Goal: Task Accomplishment & Management: Use online tool/utility

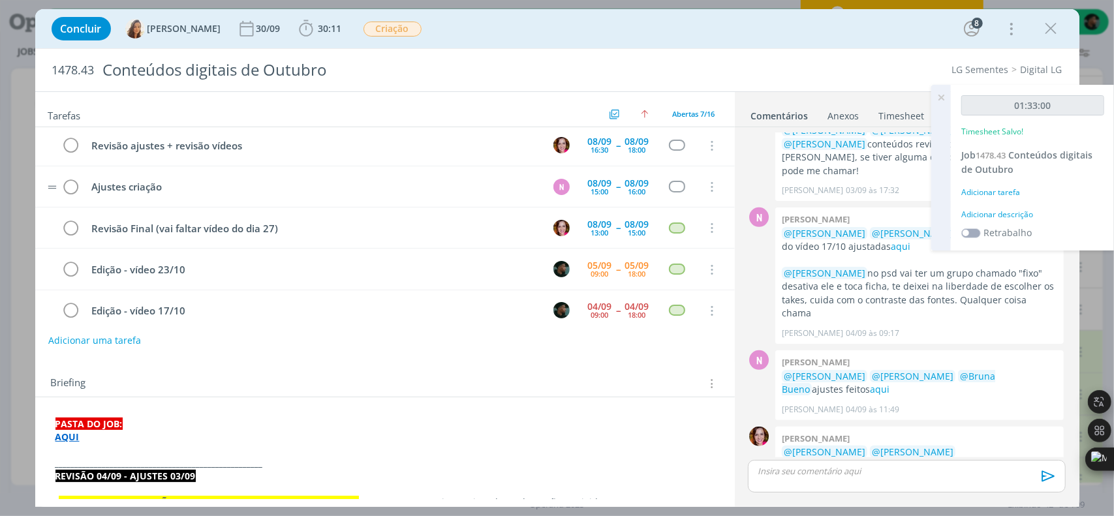
scroll to position [91, 0]
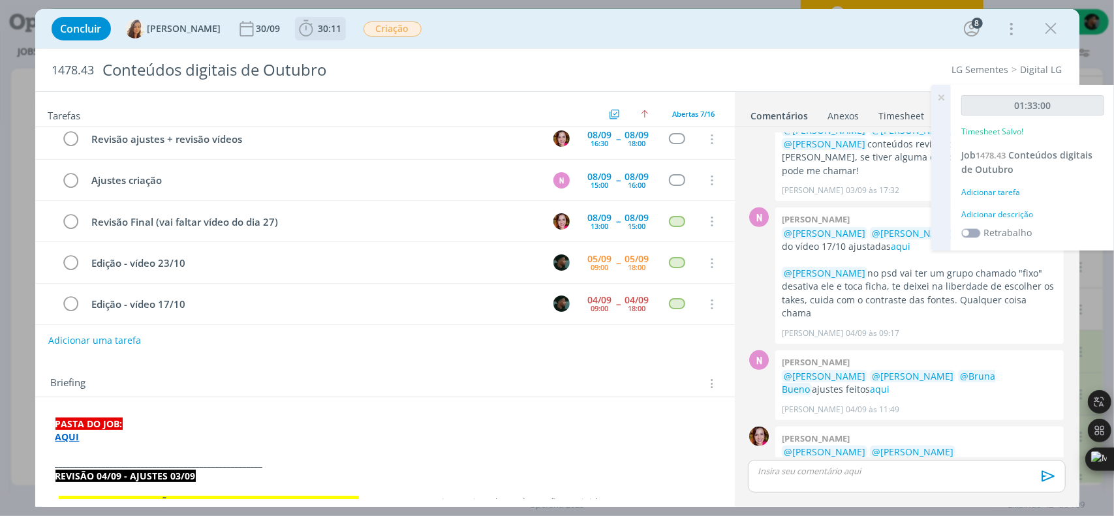
click at [296, 24] on icon "dialog" at bounding box center [306, 29] width 20 height 20
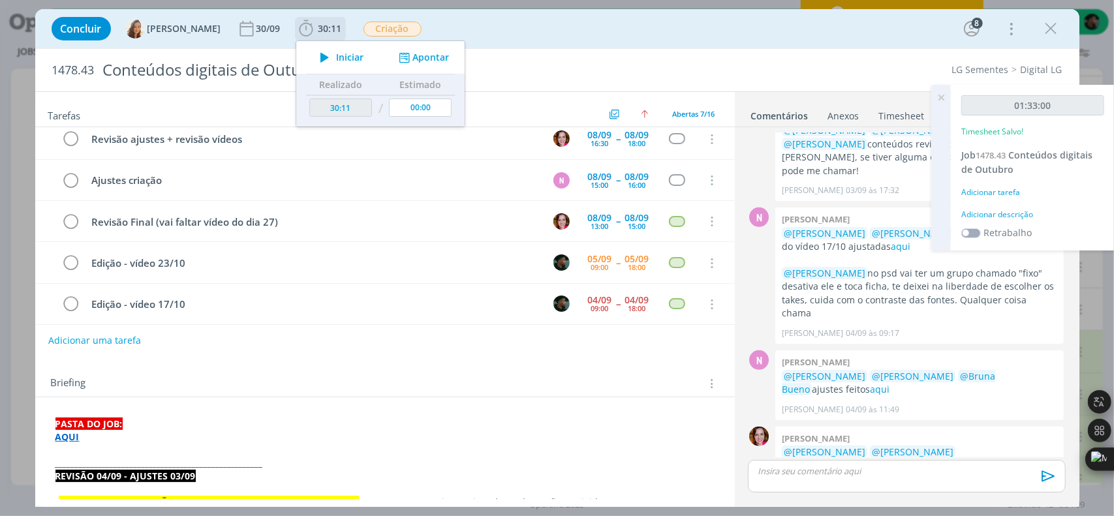
click at [314, 62] on icon "dialog" at bounding box center [324, 57] width 23 height 17
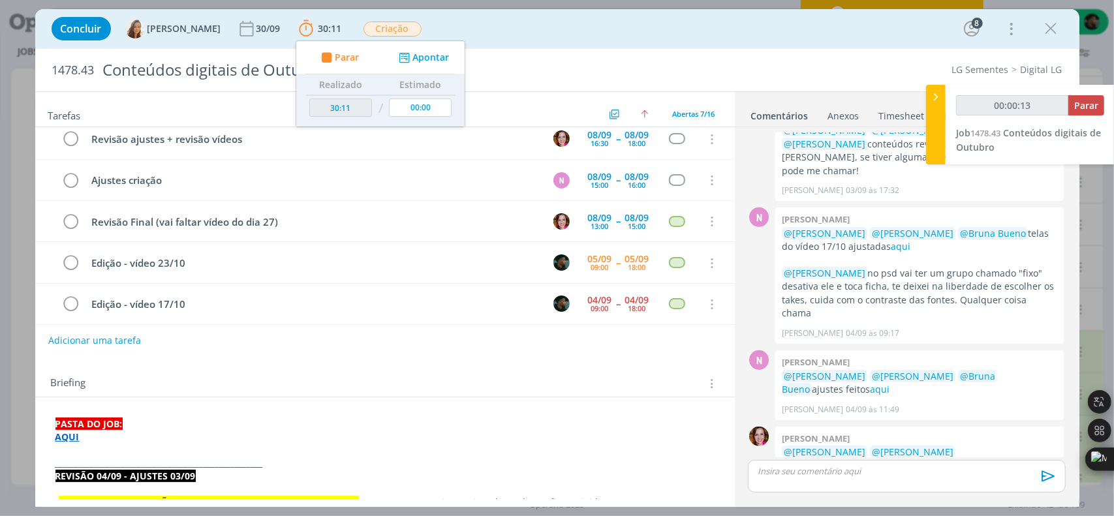
click at [1062, 27] on div "Concluir [PERSON_NAME] 30/09 30:11 Parar Apontar Data * [DATE] Horas * 00:00 [P…" at bounding box center [557, 28] width 1024 height 31
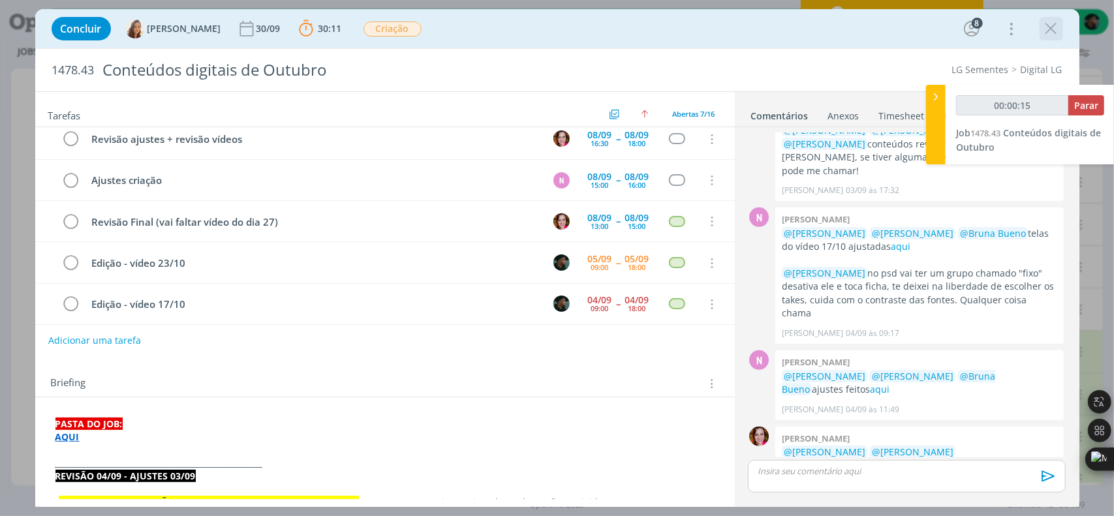
click at [1045, 31] on icon "dialog" at bounding box center [1051, 29] width 20 height 20
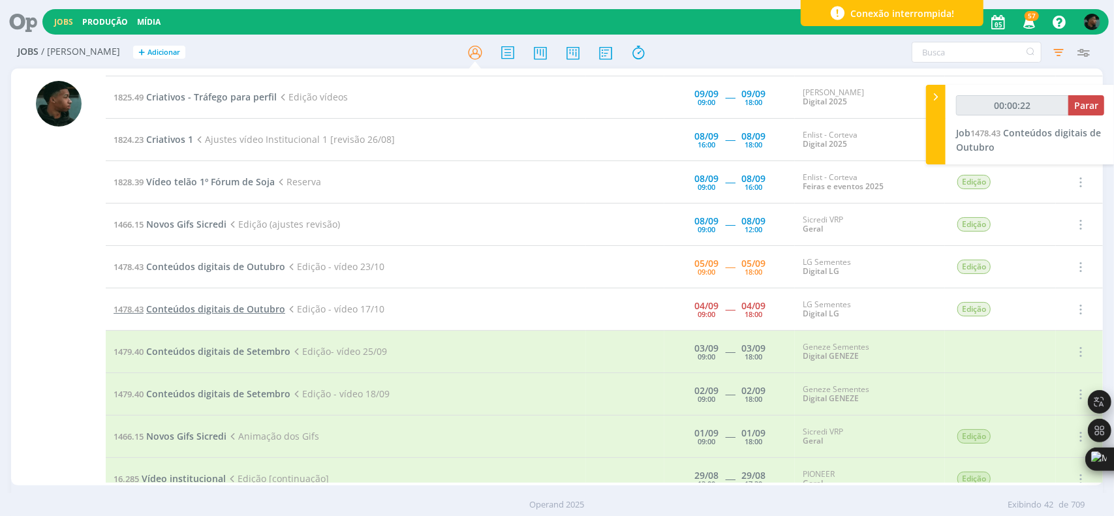
click at [248, 307] on span "Conteúdos digitais de Outubro" at bounding box center [215, 309] width 139 height 12
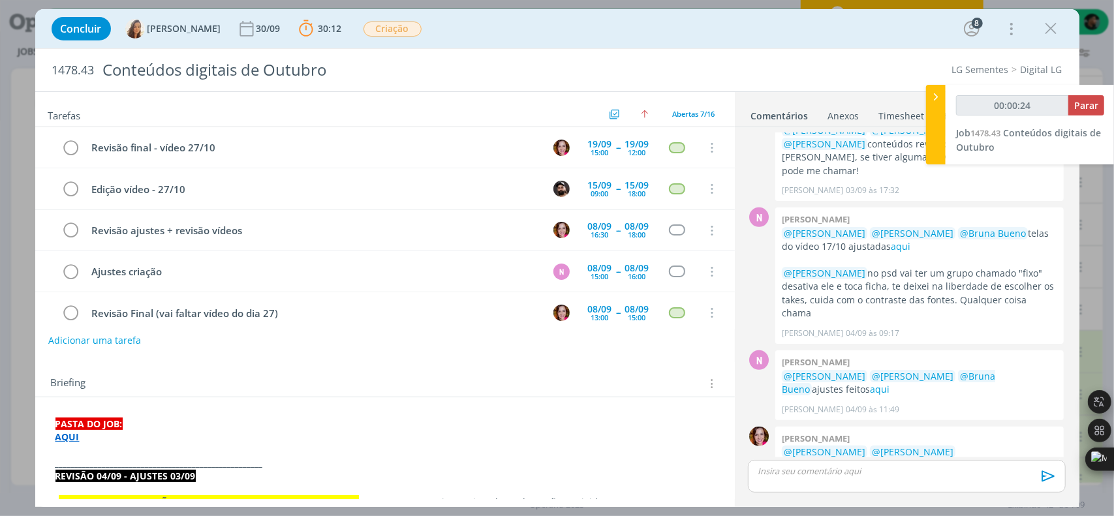
scroll to position [91, 0]
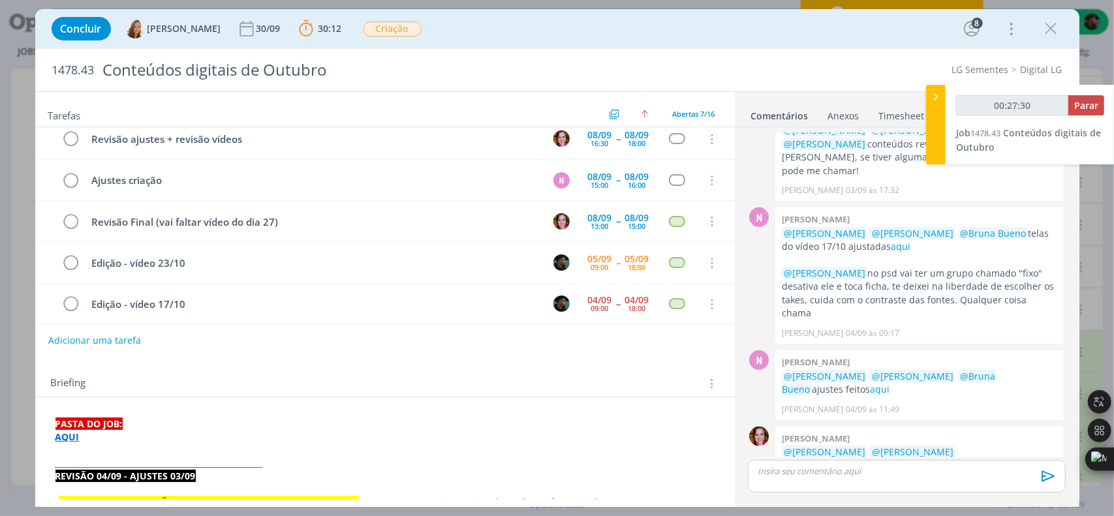
type input "00:30:36"
